Goal: Use online tool/utility: Utilize a website feature to perform a specific function

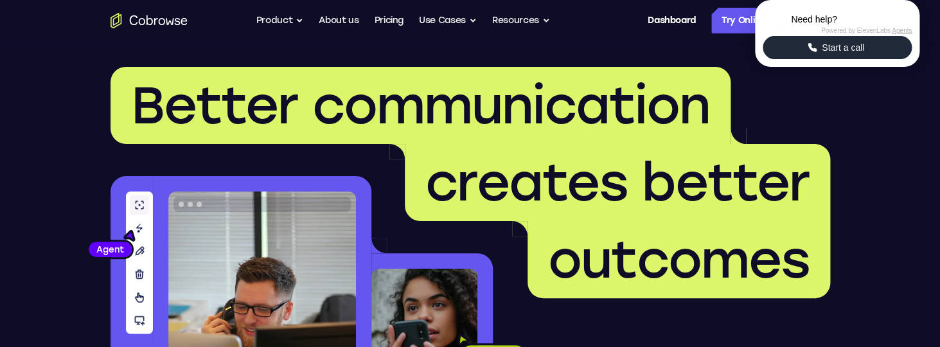
click at [836, 54] on span "Start a call" at bounding box center [843, 47] width 50 height 13
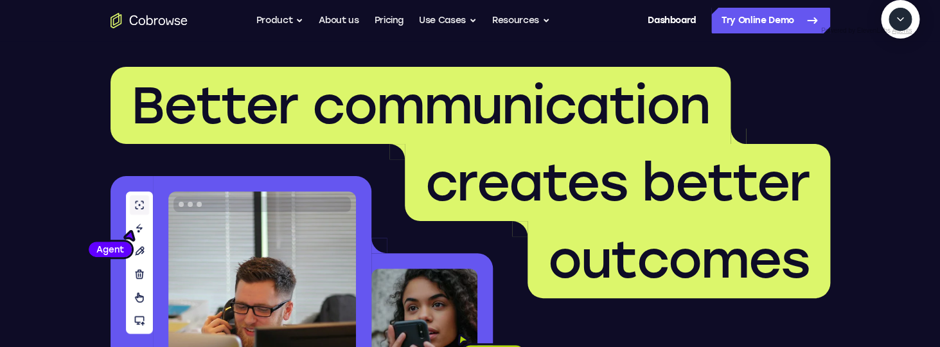
click at [891, 90] on textarea "Text message input" at bounding box center [907, 78] width 32 height 23
type textarea "Hi"
click at [899, 25] on icon "Collapse" at bounding box center [900, 19] width 12 height 12
